Goal: Submit feedback/report problem: Leave review/rating

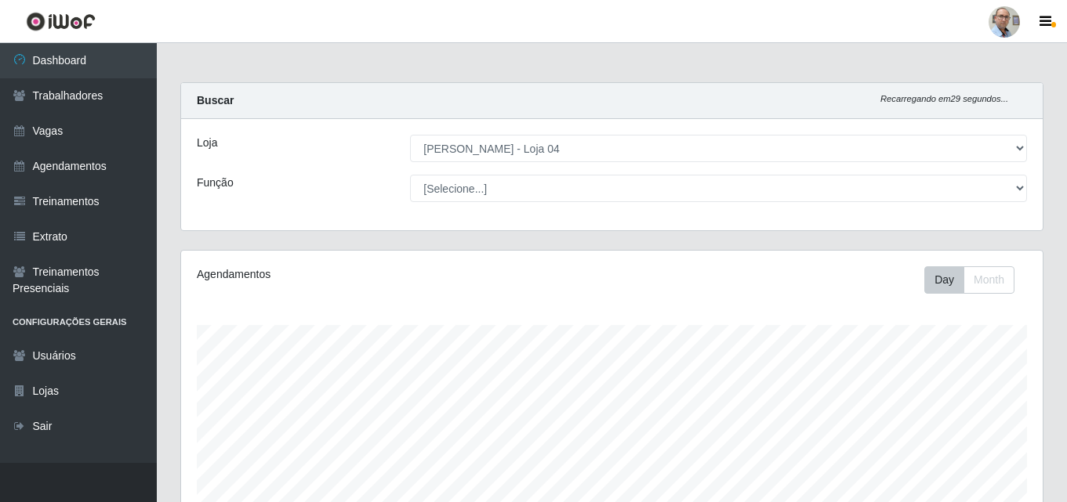
select select "251"
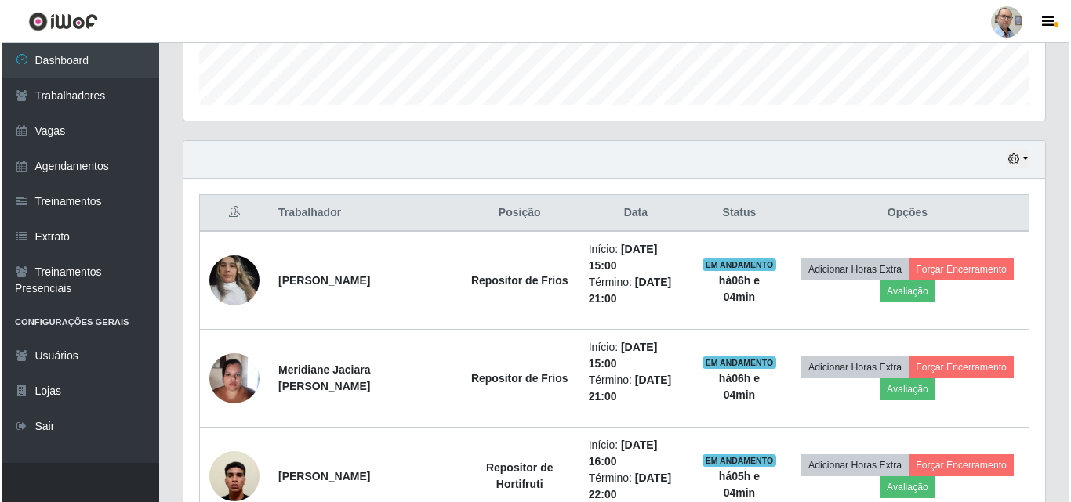
scroll to position [534, 0]
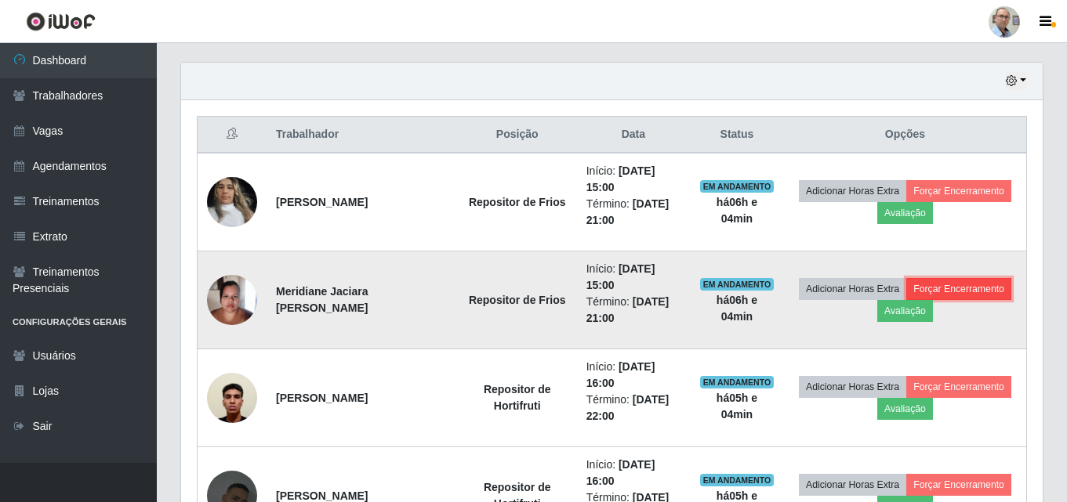
click at [972, 282] on button "Forçar Encerramento" at bounding box center [958, 289] width 105 height 22
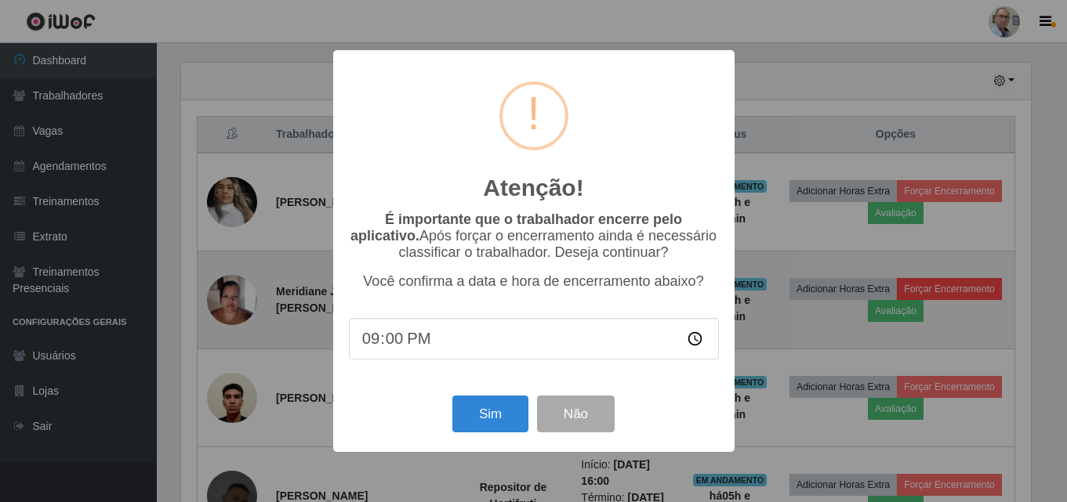
scroll to position [325, 854]
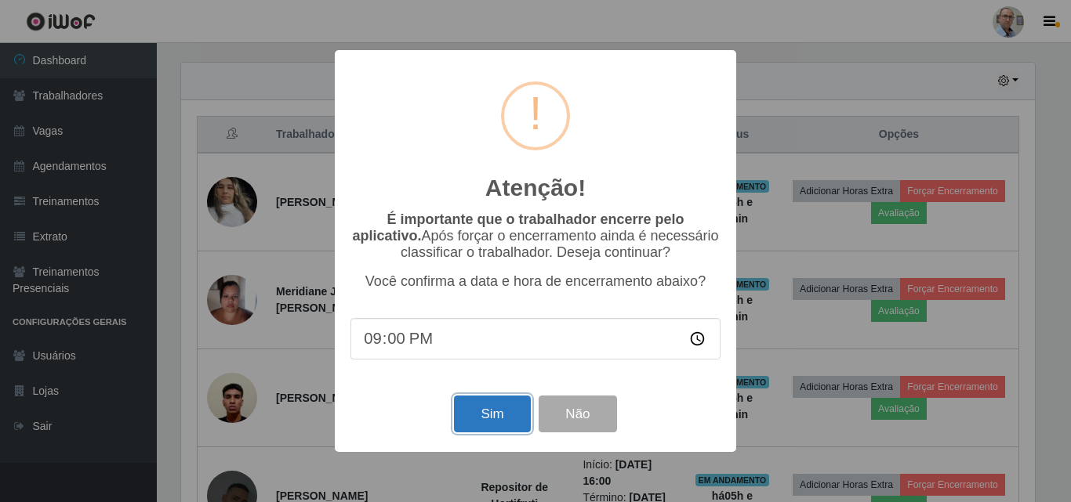
click at [491, 412] on button "Sim" at bounding box center [492, 414] width 76 height 37
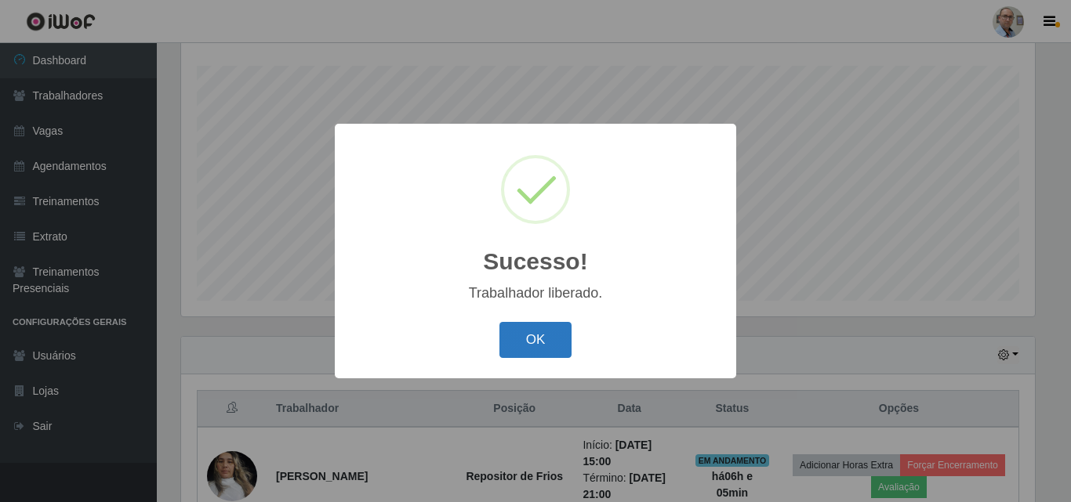
click at [543, 336] on button "OK" at bounding box center [535, 340] width 73 height 37
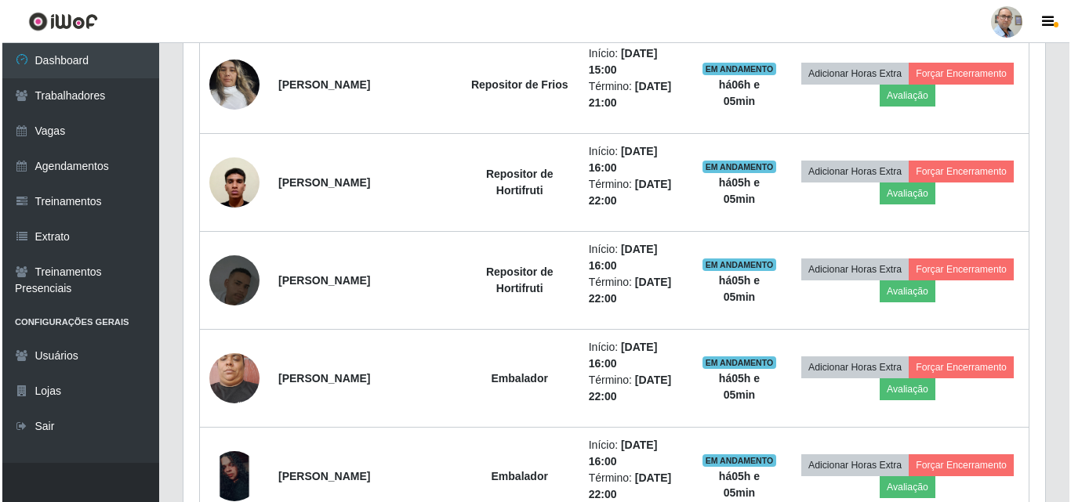
scroll to position [573, 0]
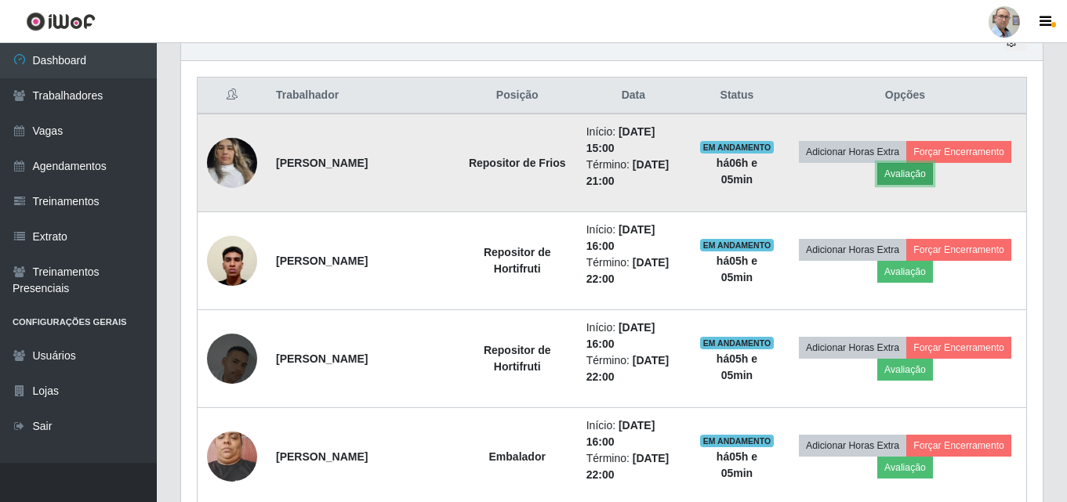
click at [915, 179] on button "Avaliação" at bounding box center [905, 174] width 56 height 22
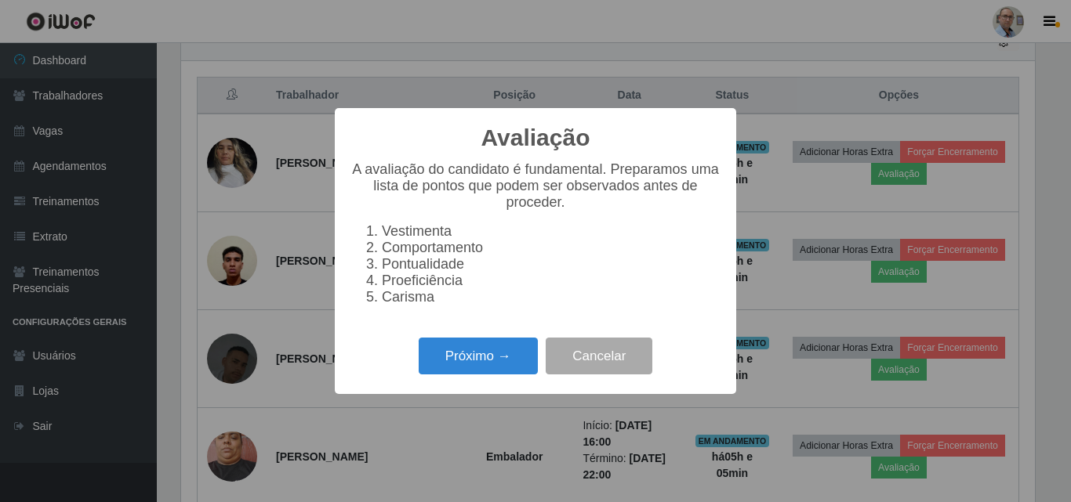
scroll to position [325, 854]
click at [465, 355] on button "Próximo →" at bounding box center [478, 356] width 119 height 37
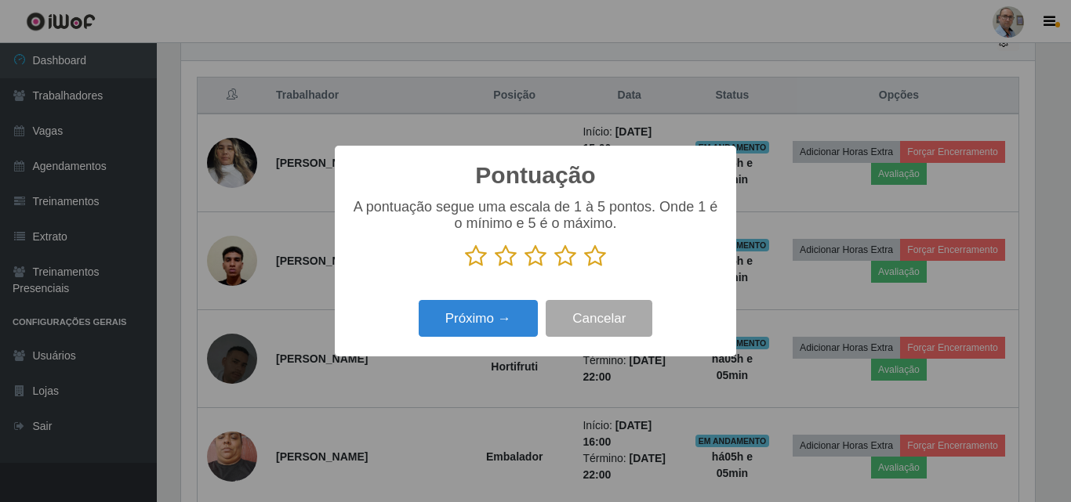
scroll to position [783598, 783069]
drag, startPoint x: 594, startPoint y: 258, endPoint x: 590, endPoint y: 265, distance: 8.1
click at [594, 259] on icon at bounding box center [595, 257] width 22 height 24
click at [584, 268] on input "radio" at bounding box center [584, 268] width 0 height 0
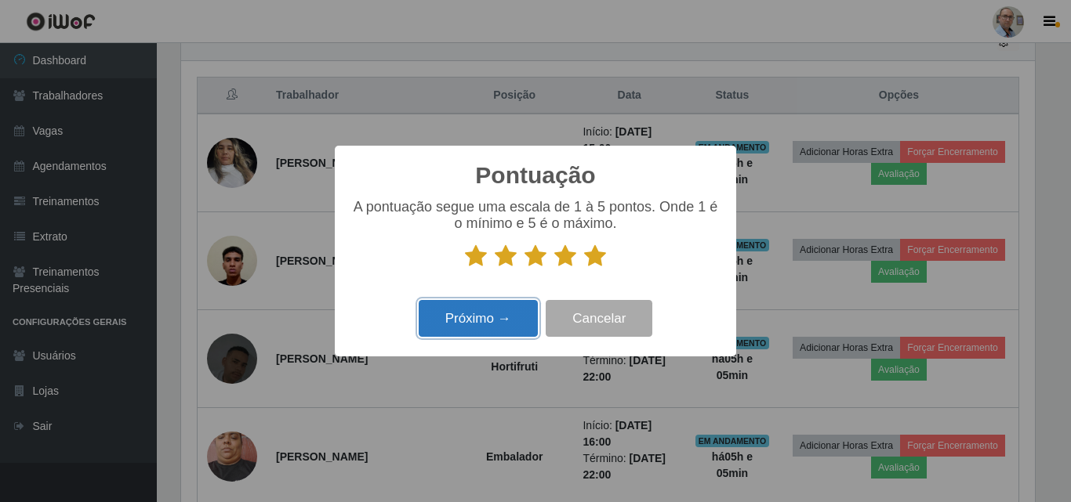
click at [497, 317] on button "Próximo →" at bounding box center [478, 318] width 119 height 37
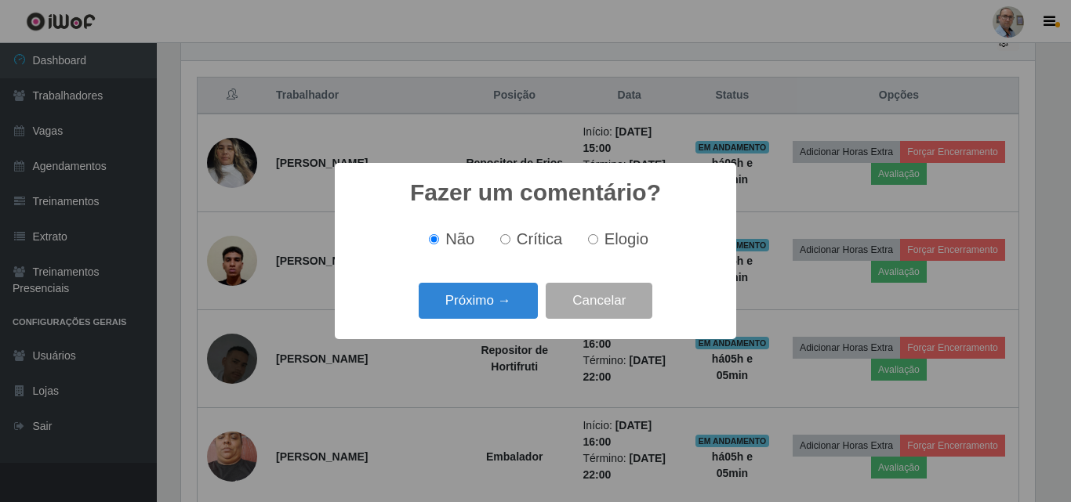
click at [497, 317] on button "Próximo →" at bounding box center [478, 301] width 119 height 37
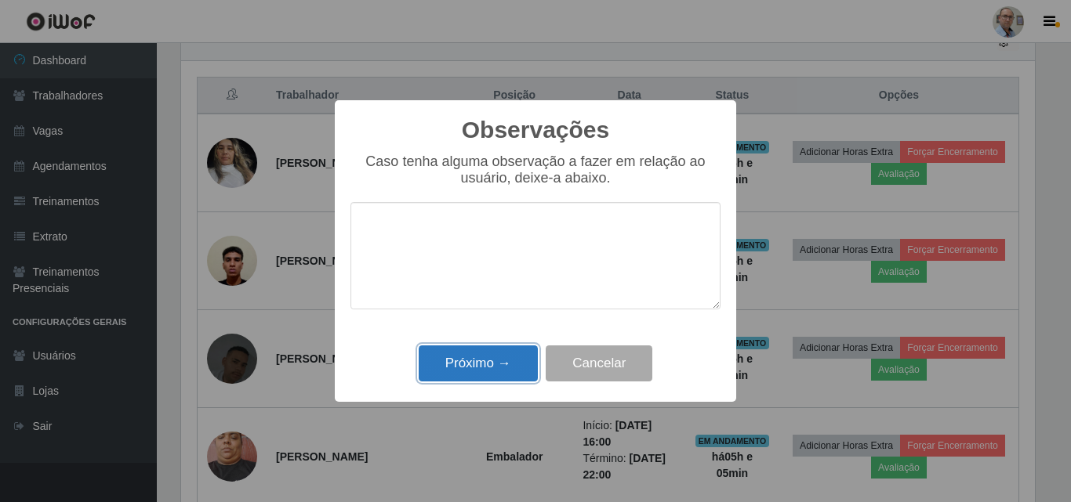
click at [486, 361] on button "Próximo →" at bounding box center [478, 364] width 119 height 37
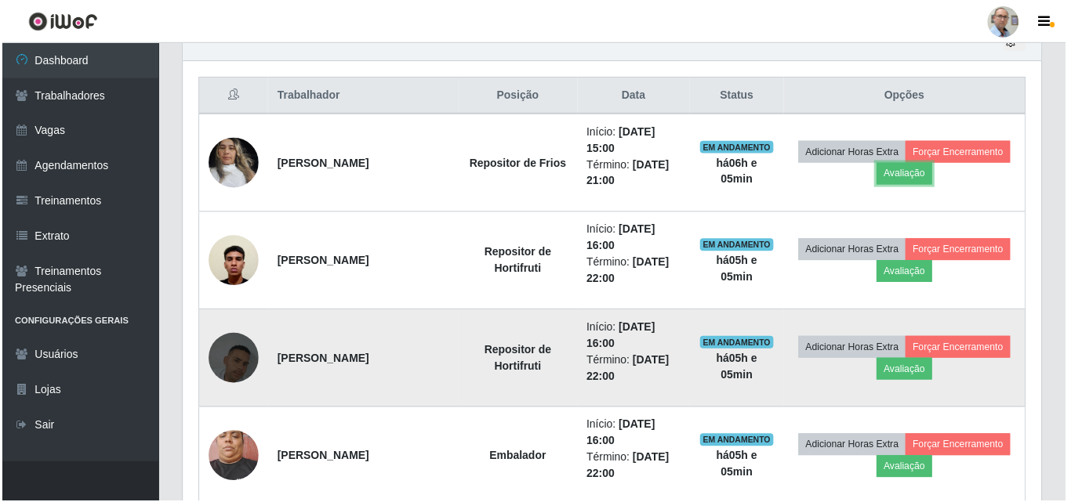
scroll to position [325, 862]
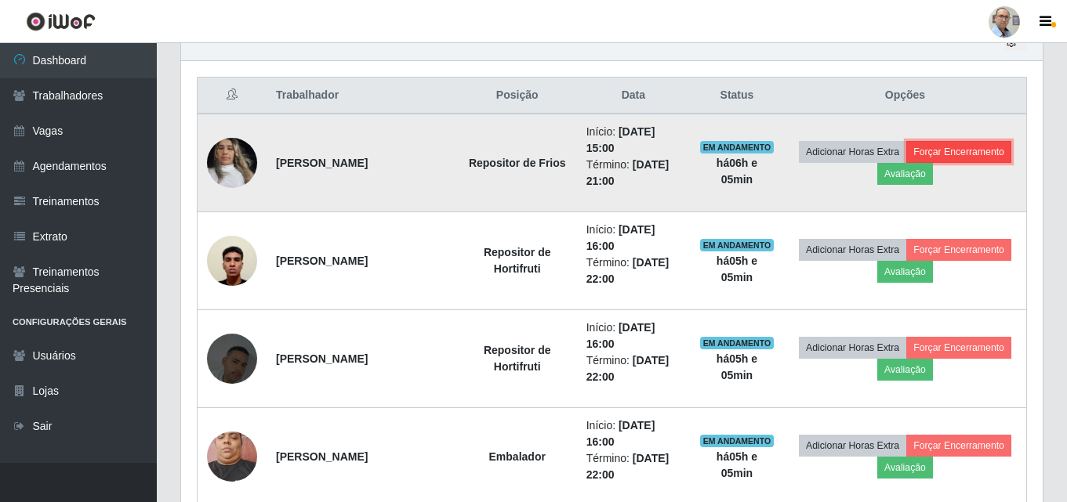
click at [966, 151] on button "Forçar Encerramento" at bounding box center [958, 152] width 105 height 22
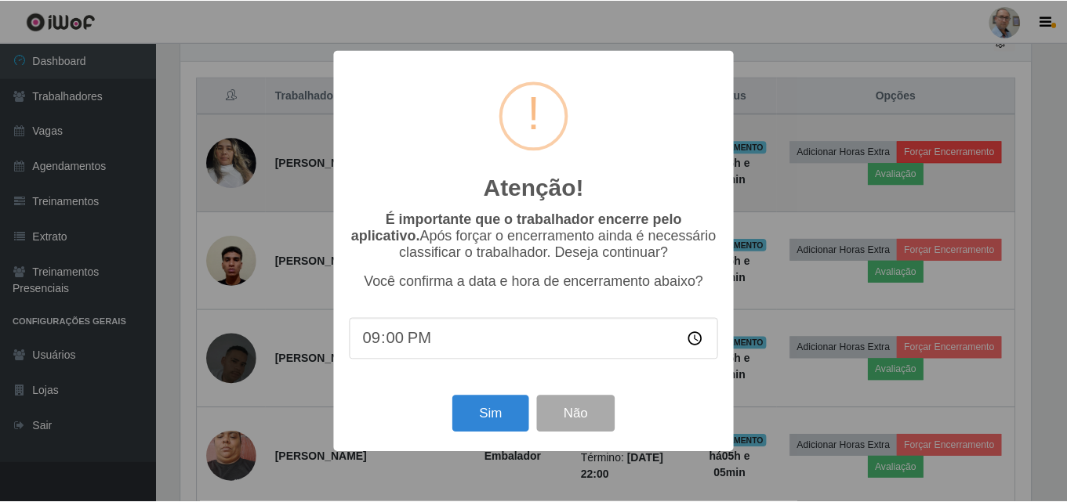
scroll to position [325, 854]
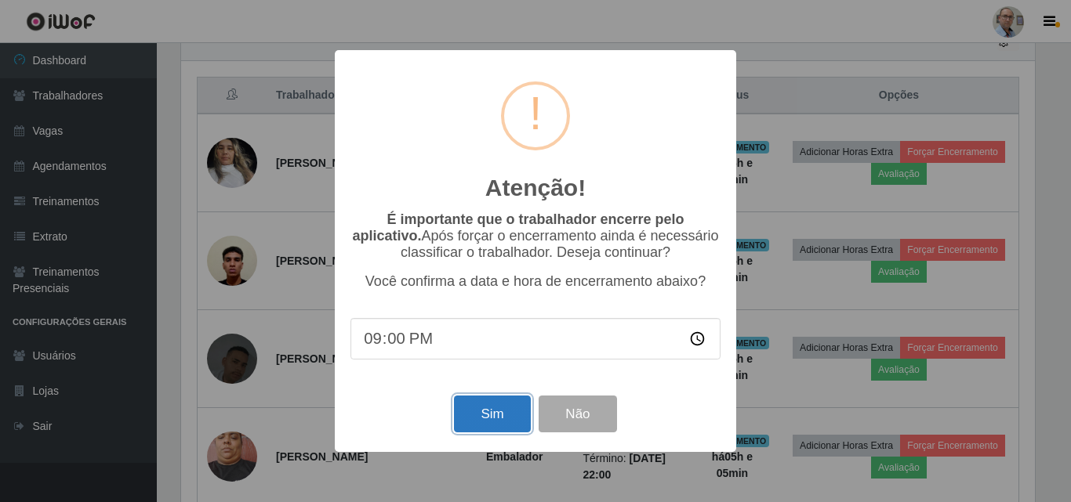
click at [476, 419] on button "Sim" at bounding box center [492, 414] width 76 height 37
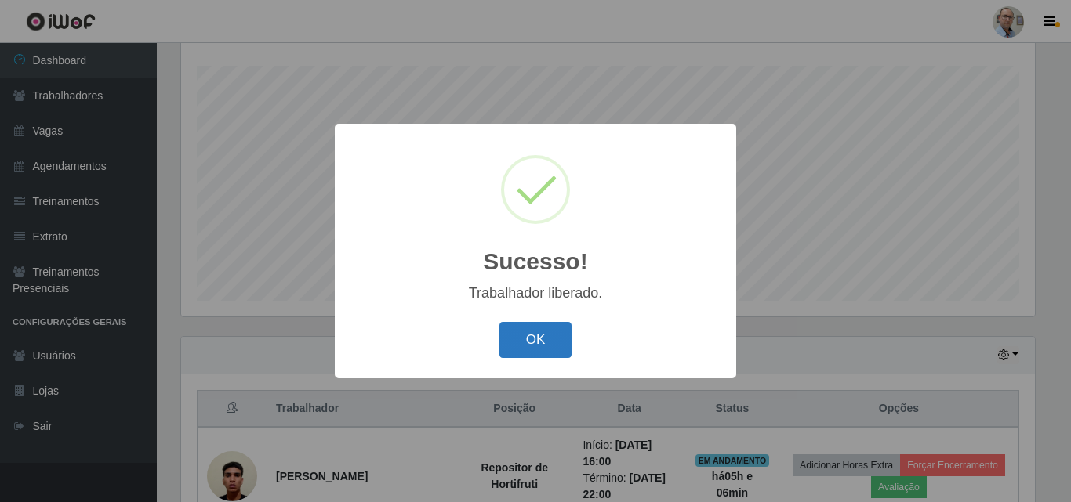
click at [539, 352] on button "OK" at bounding box center [535, 340] width 73 height 37
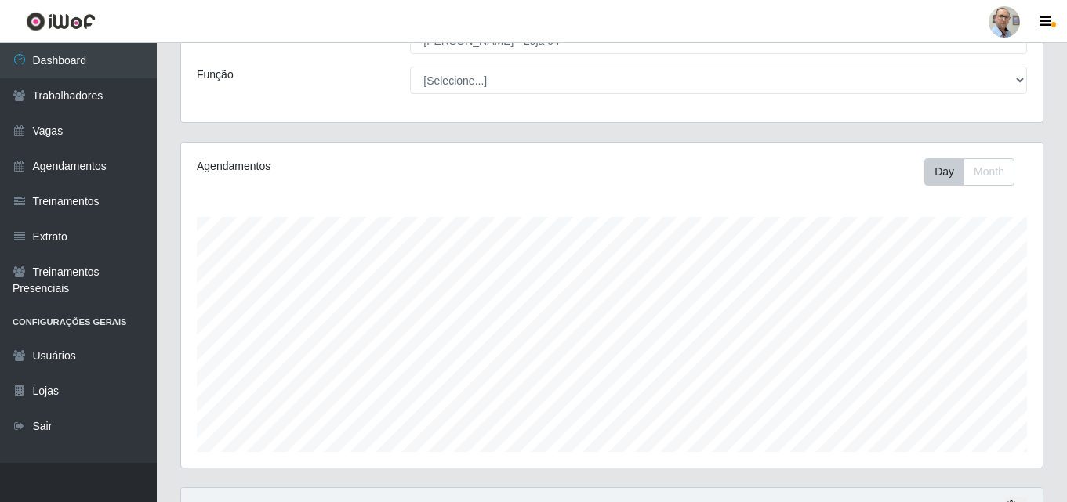
scroll to position [103, 0]
